Goal: Task Accomplishment & Management: Use online tool/utility

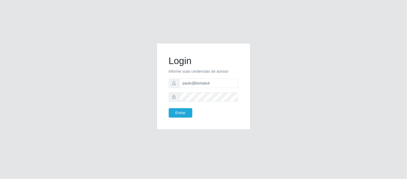
click at [194, 85] on input "paulo@bemais4" at bounding box center [208, 82] width 59 height 9
type input "i"
type input "juliomarques@leta"
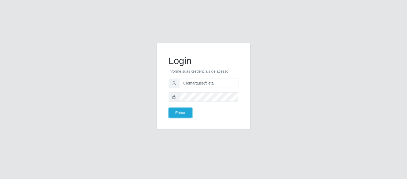
click at [169, 108] on button "Entrar" at bounding box center [181, 112] width 24 height 9
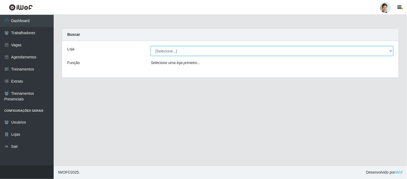
click at [182, 53] on select "[Selecione...] Leta - Arco-Mix Areias Leta - Arco-Mix Asa Branca Leta - Arco-Mi…" at bounding box center [272, 50] width 243 height 9
click at [151, 46] on select "[Selecione...] Leta - Arco-Mix Areias Leta - Arco-Mix Asa Branca Leta - Arco-Mi…" at bounding box center [272, 50] width 243 height 9
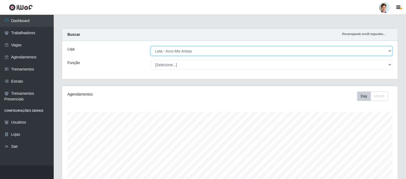
click at [161, 51] on select "[Selecione...] Leta - Arco-Mix Areias Leta - Arco-Mix Asa Branca Leta - Arco-Mi…" at bounding box center [272, 50] width 242 height 9
select select "491"
click at [151, 46] on select "[Selecione...] Leta - Arco-Mix Areias Leta - Arco-Mix Asa Branca Leta - Arco-Mi…" at bounding box center [272, 50] width 242 height 9
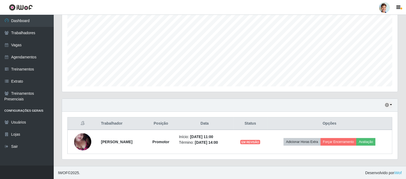
scroll to position [106, 0]
